Goal: Task Accomplishment & Management: Use online tool/utility

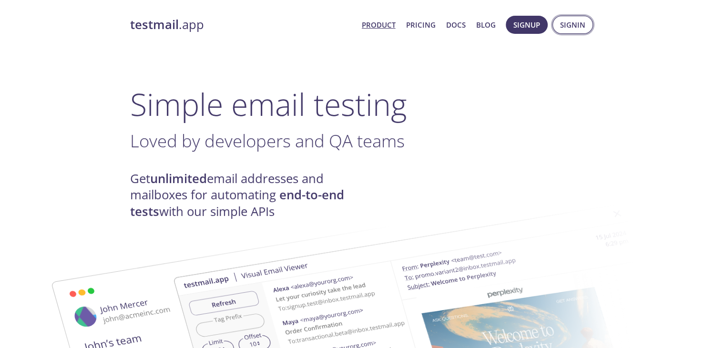
click at [557, 24] on button "Signin" at bounding box center [573, 25] width 41 height 18
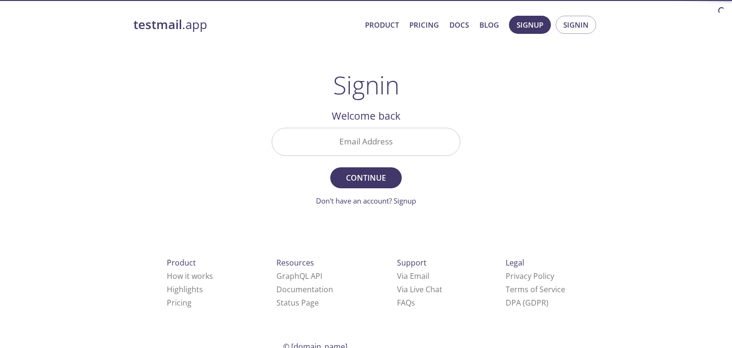
click at [386, 142] on input "Email Address" at bounding box center [366, 141] width 188 height 27
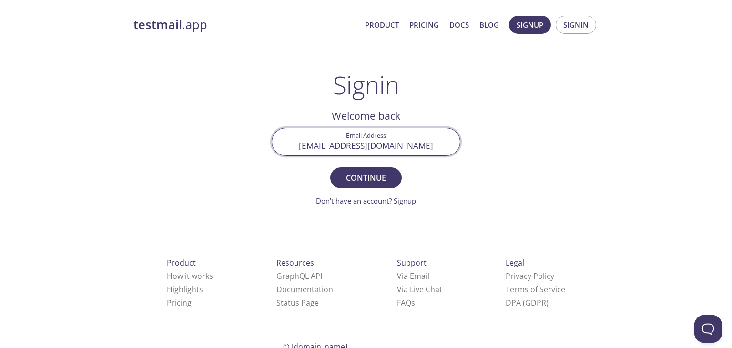
type input "[EMAIL_ADDRESS][DOMAIN_NAME]"
click at [330, 167] on button "Continue" at bounding box center [366, 177] width 72 height 21
click at [408, 142] on input "Signin Security Code" at bounding box center [366, 141] width 188 height 27
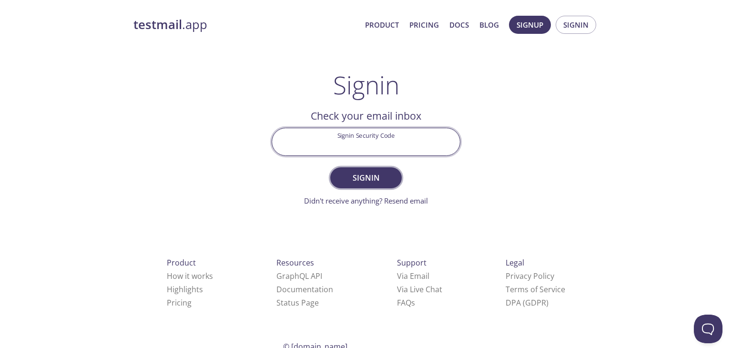
paste input "Z6AGYFK"
type input "Z6AGYFK"
click at [372, 170] on button "Signin" at bounding box center [366, 177] width 72 height 21
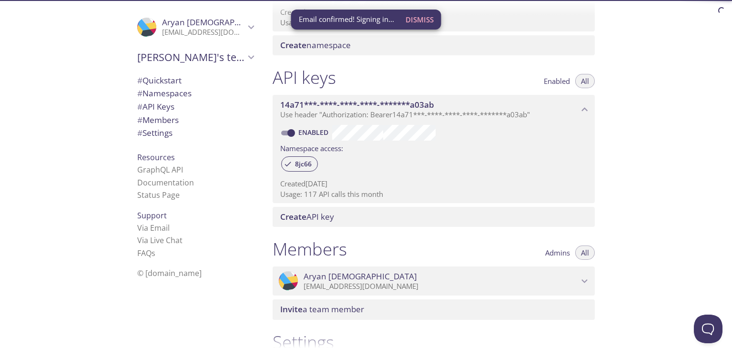
scroll to position [48, 0]
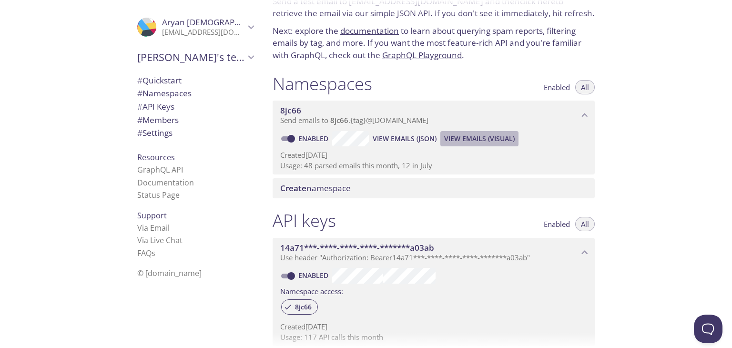
drag, startPoint x: 514, startPoint y: 141, endPoint x: 517, endPoint y: 134, distance: 7.3
click at [525, 132] on div "Enabled View Emails (JSON) View Emails (Visual)" at bounding box center [433, 138] width 307 height 15
click at [507, 138] on span "View Emails (Visual)" at bounding box center [479, 138] width 71 height 11
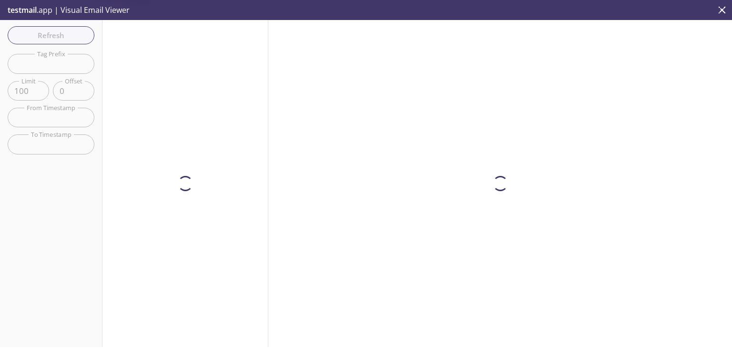
drag, startPoint x: 486, startPoint y: 138, endPoint x: 450, endPoint y: 131, distance: 37.4
click at [487, 138] on div at bounding box center [500, 183] width 464 height 327
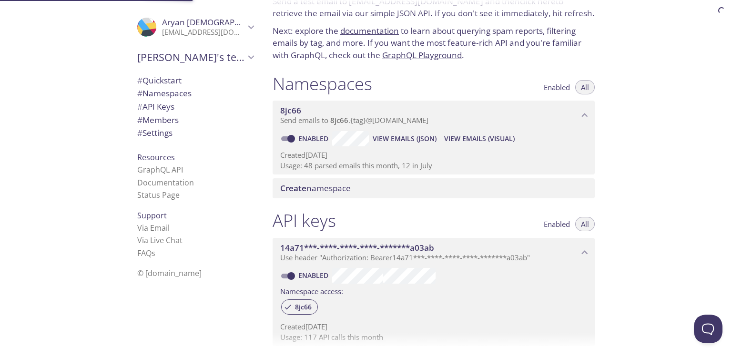
click at [493, 139] on span "View Emails (Visual)" at bounding box center [479, 138] width 71 height 11
click at [499, 138] on span "View Emails (Visual)" at bounding box center [479, 138] width 71 height 11
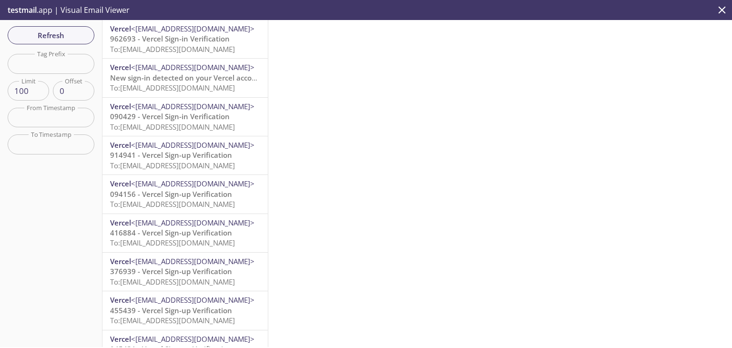
drag, startPoint x: 121, startPoint y: 50, endPoint x: 360, endPoint y: 50, distance: 239.4
click at [358, 50] on div "Refresh Filters Tag Prefix Tag Prefix Limit 100 Limit Offset 0 Offset From Time…" at bounding box center [366, 183] width 732 height 327
click at [73, 30] on span "Refresh" at bounding box center [51, 35] width 72 height 12
click at [73, 31] on div "Refresh Filters Tag Prefix Tag Prefix Limit 100 Limit Offset 0 Offset From Time…" at bounding box center [51, 183] width 103 height 327
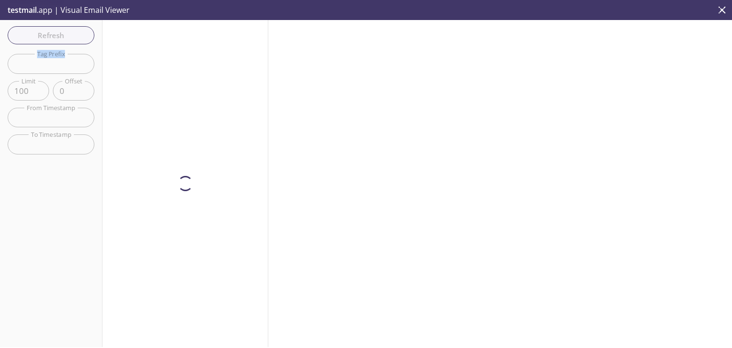
click at [73, 31] on div "Refresh Filters Tag Prefix Tag Prefix Limit 100 Limit Offset 0 Offset From Time…" at bounding box center [51, 183] width 103 height 327
click at [80, 44] on div "Refresh Filters Tag Prefix Tag Prefix Limit 100 Limit Offset 0 Offset From Time…" at bounding box center [51, 183] width 103 height 327
drag, startPoint x: 74, startPoint y: 39, endPoint x: 86, endPoint y: 26, distance: 17.2
click at [86, 26] on div "Refresh Filters Tag Prefix Tag Prefix Limit 100 Limit Offset 0 Offset From Time…" at bounding box center [51, 183] width 103 height 327
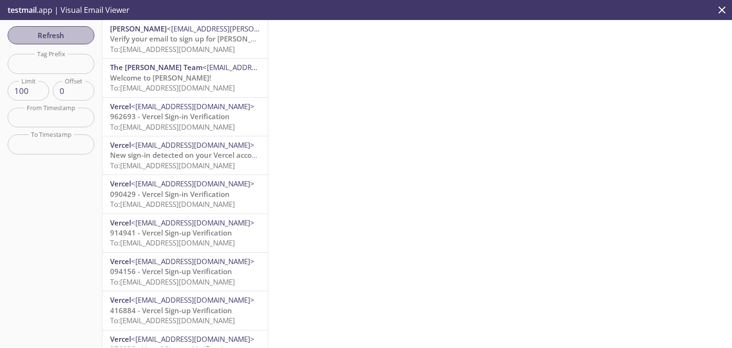
drag, startPoint x: 84, startPoint y: 38, endPoint x: 109, endPoint y: 42, distance: 25.2
click at [108, 42] on div "Refresh Filters Tag Prefix Tag Prefix Limit 100 Limit Offset 0 Offset From Time…" at bounding box center [366, 183] width 732 height 327
click at [119, 49] on span "To: [EMAIL_ADDRESS][DOMAIN_NAME]" at bounding box center [172, 49] width 125 height 10
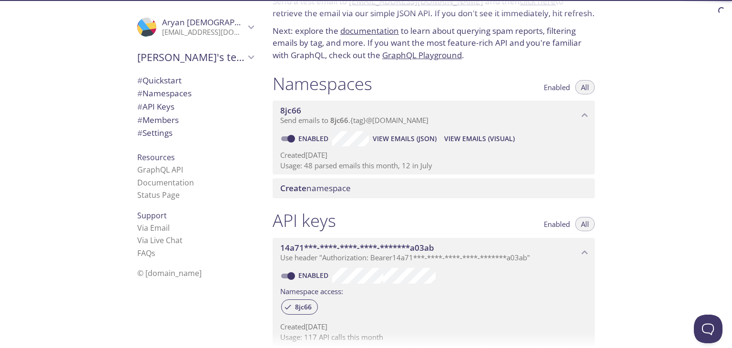
drag, startPoint x: 415, startPoint y: 134, endPoint x: 457, endPoint y: 126, distance: 43.2
click at [455, 126] on div "8jc66 Send emails to 8jc66 . {tag} @[DOMAIN_NAME] Enabled View Emails (JSON) Vi…" at bounding box center [434, 138] width 322 height 74
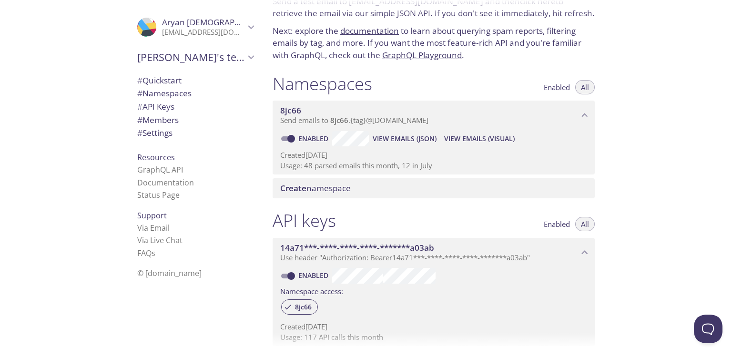
click at [511, 129] on div "8jc66 Send emails to 8jc66 . {tag} @[DOMAIN_NAME] Enabled View Emails (JSON) Vi…" at bounding box center [434, 138] width 322 height 74
click at [431, 140] on span "View Emails (JSON)" at bounding box center [405, 138] width 64 height 11
